Goal: Task Accomplishment & Management: Complete application form

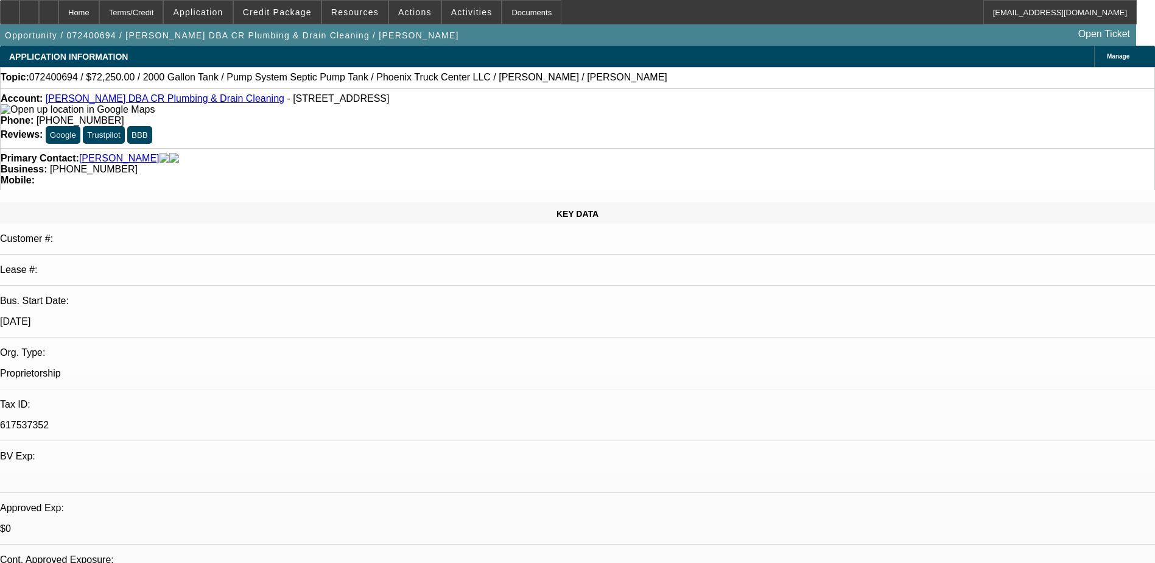
select select "0.15"
select select "0"
select select "0.1"
select select "0.15"
select select "0"
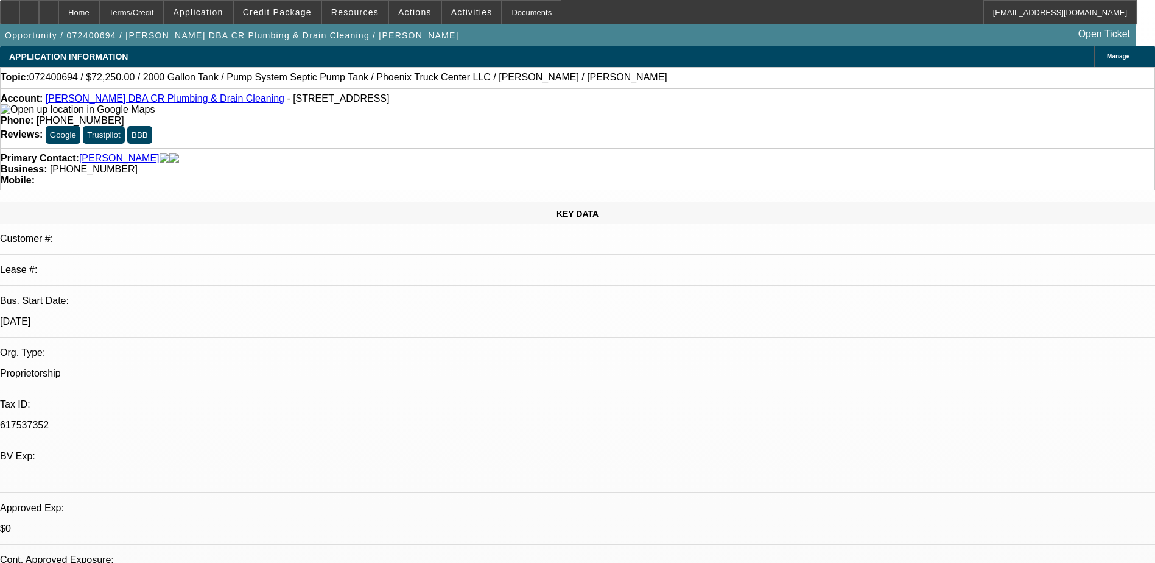
select select "0.1"
select select "0.15"
select select "0"
select select "0.1"
select select "0"
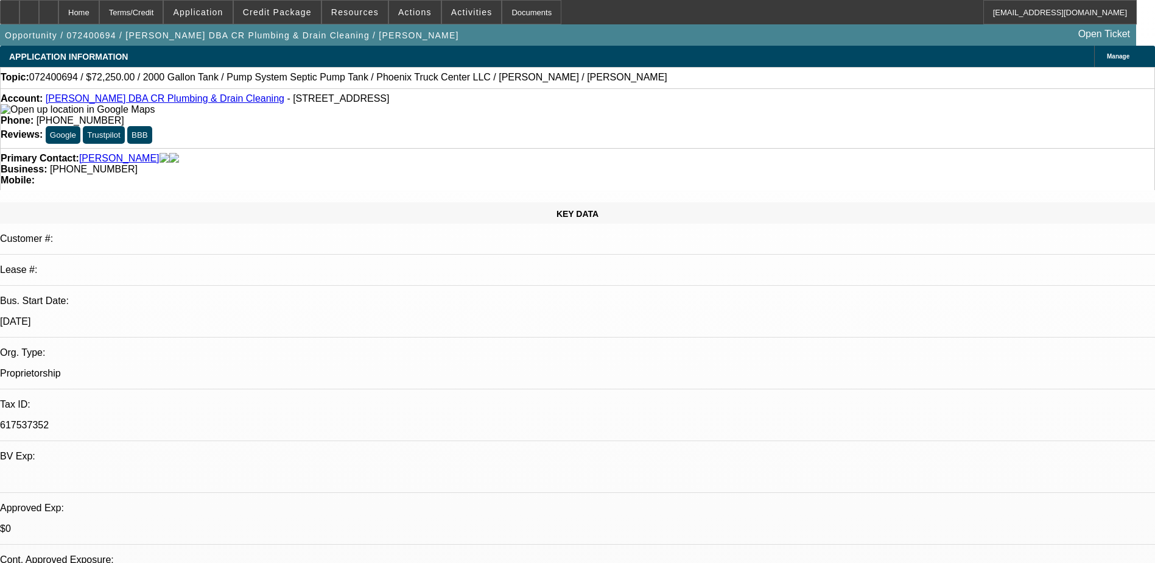
select select "0"
select select "0.1"
select select "1"
select select "2"
select select "4"
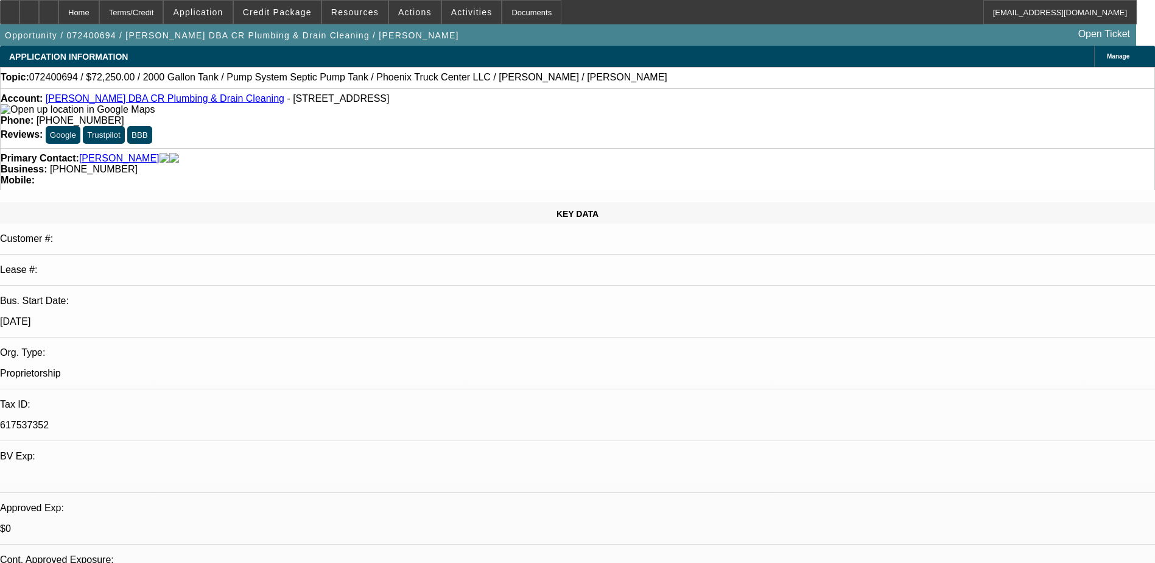
select select "1"
select select "2"
select select "4"
select select "1"
select select "2"
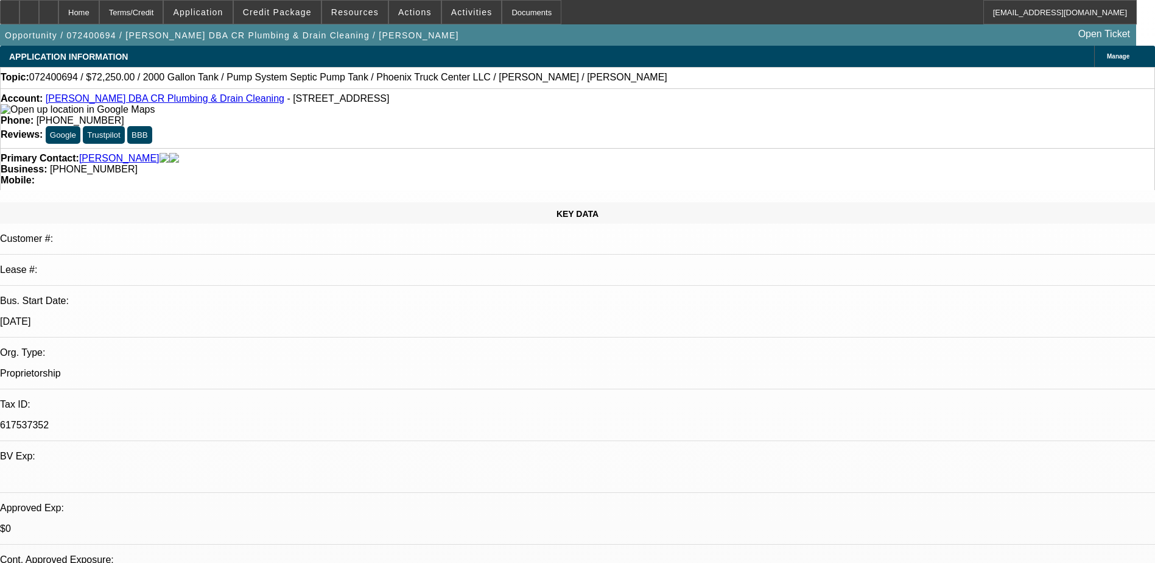
select select "4"
select select "1"
select select "2"
select select "4"
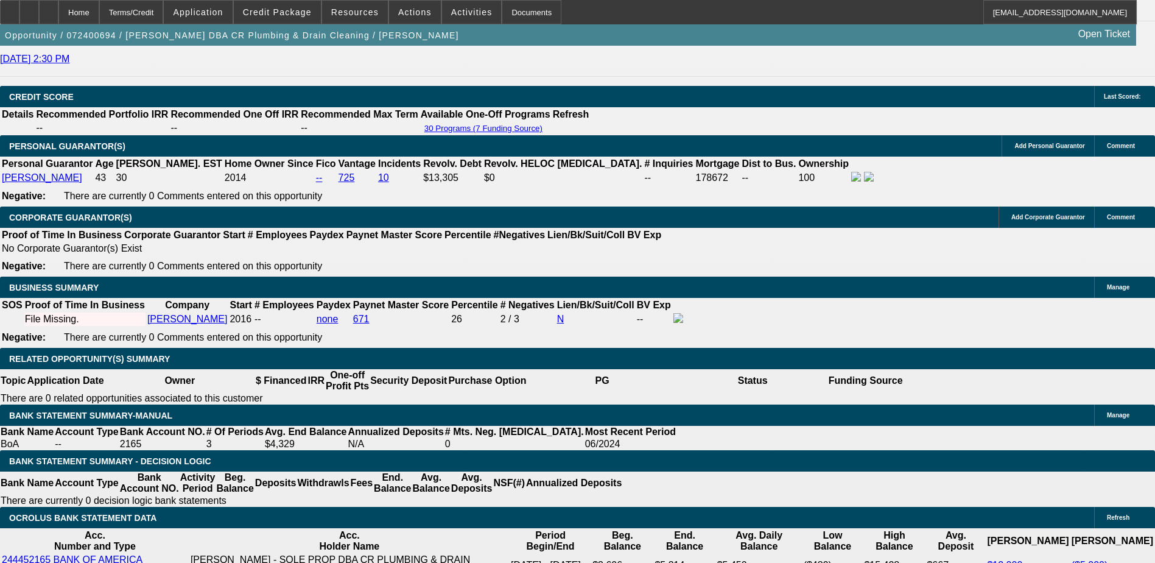
scroll to position [1672, 0]
